Goal: Contribute content

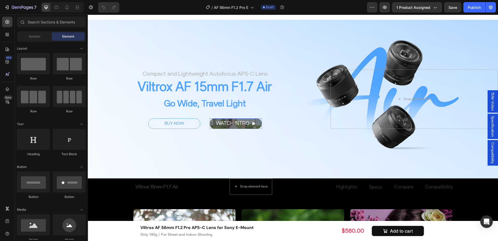
scroll to position [319, 0]
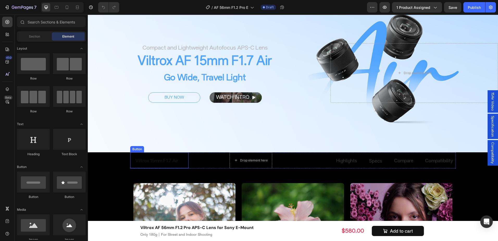
click at [150, 157] on link "Viltrox 15mm F1.7 Air" at bounding box center [156, 159] width 43 height 7
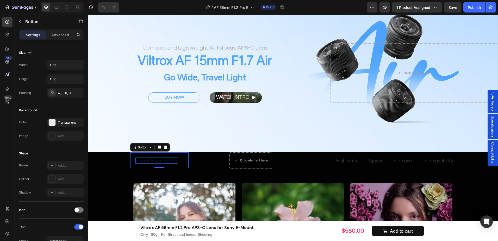
click at [156, 160] on p "Viltrox 15mm F1.7 Air" at bounding box center [156, 160] width 43 height 6
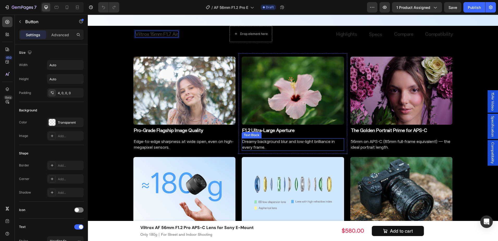
scroll to position [449, 0]
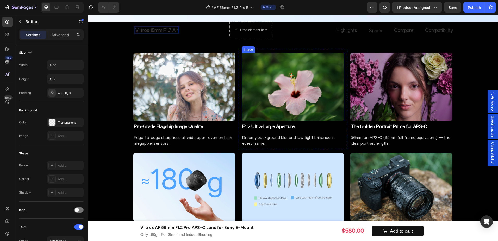
click at [318, 106] on img at bounding box center [293, 87] width 102 height 68
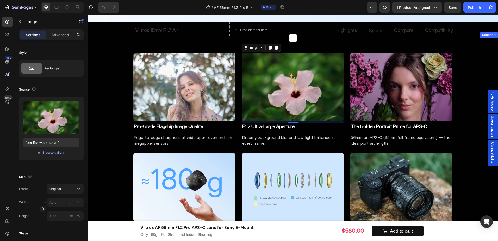
click at [467, 135] on div "Image Pro-Grade Flagship Image Quality Heading Edge-to-edge sharpness at wide o…" at bounding box center [293, 149] width 410 height 207
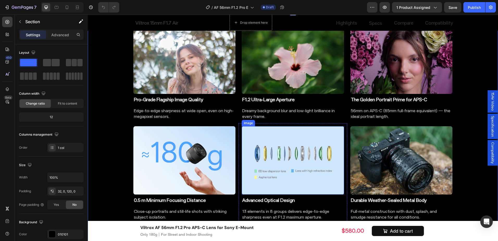
scroll to position [475, 0]
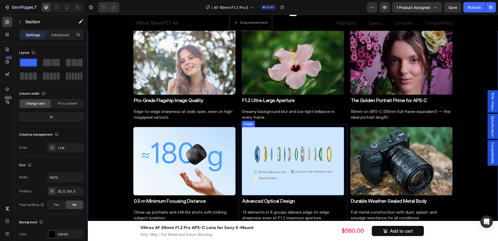
click at [296, 82] on img at bounding box center [293, 61] width 102 height 68
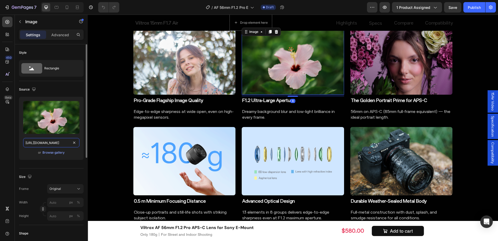
click at [55, 143] on input "[URL][DOMAIN_NAME]" at bounding box center [51, 142] width 56 height 9
click at [169, 172] on img at bounding box center [184, 161] width 102 height 68
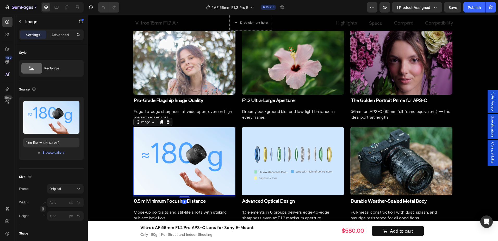
click at [166, 199] on h2 "0.5 m Minimum Focusing Distance" at bounding box center [184, 200] width 102 height 7
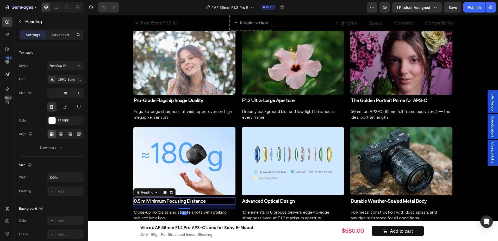
click at [168, 166] on img at bounding box center [184, 161] width 102 height 68
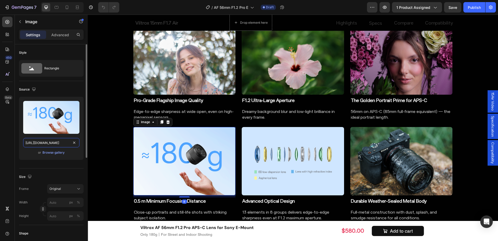
click at [51, 142] on input "[URL][DOMAIN_NAME]" at bounding box center [51, 142] width 56 height 9
paste input "56mm_F1.2_Pro_-img1.jpg?v=1756282884"
type input "[URL][DOMAIN_NAME]"
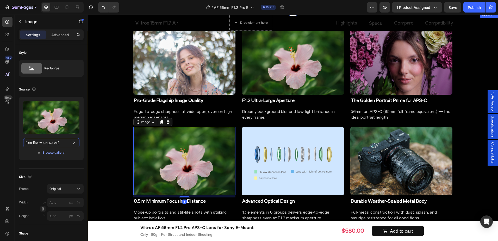
scroll to position [0, 106]
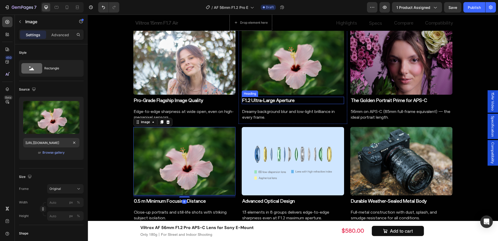
click at [296, 92] on img at bounding box center [293, 61] width 102 height 68
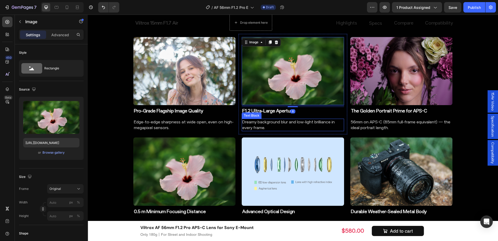
scroll to position [449, 0]
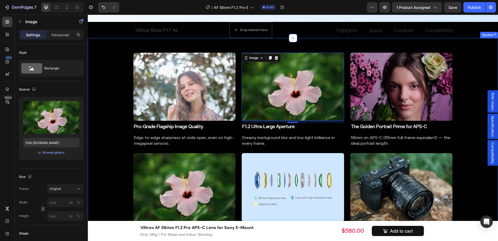
click at [467, 170] on div "Image Pro-Grade Flagship Image Quality Heading Edge-to-edge sharpness at wide o…" at bounding box center [293, 149] width 410 height 207
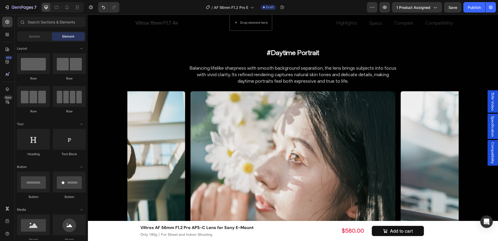
scroll to position [1830, 0]
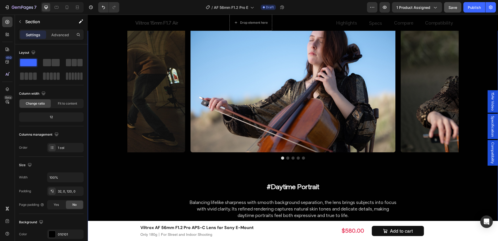
click at [452, 7] on span "Save" at bounding box center [453, 7] width 9 height 4
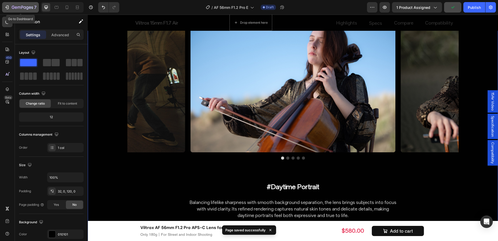
click at [20, 10] on div "7" at bounding box center [24, 7] width 25 height 6
